Goal: Task Accomplishment & Management: Complete application form

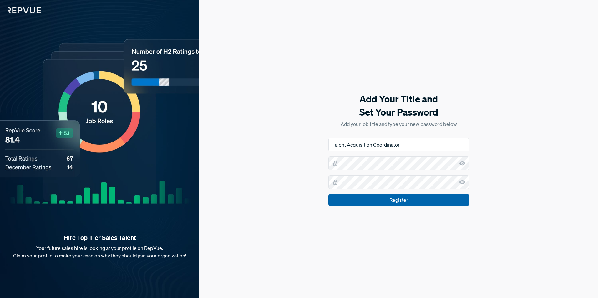
click at [413, 197] on input "Register" at bounding box center [398, 200] width 141 height 12
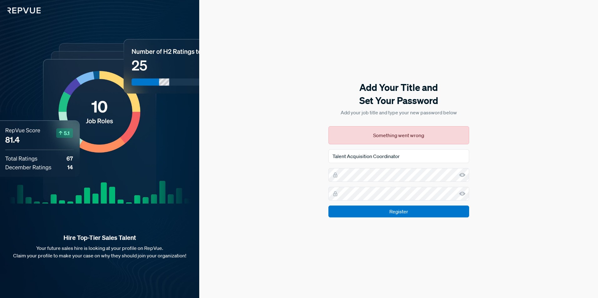
click at [460, 176] on use at bounding box center [462, 175] width 6 height 4
click at [462, 195] on icon at bounding box center [462, 194] width 6 height 6
click at [432, 208] on input "Register" at bounding box center [398, 212] width 141 height 12
click at [278, 169] on div "Add Your Title and Set Your Password Add your job title and type your new passw…" at bounding box center [398, 149] width 399 height 298
click at [379, 215] on input "Register" at bounding box center [398, 212] width 141 height 12
